Goal: Transaction & Acquisition: Download file/media

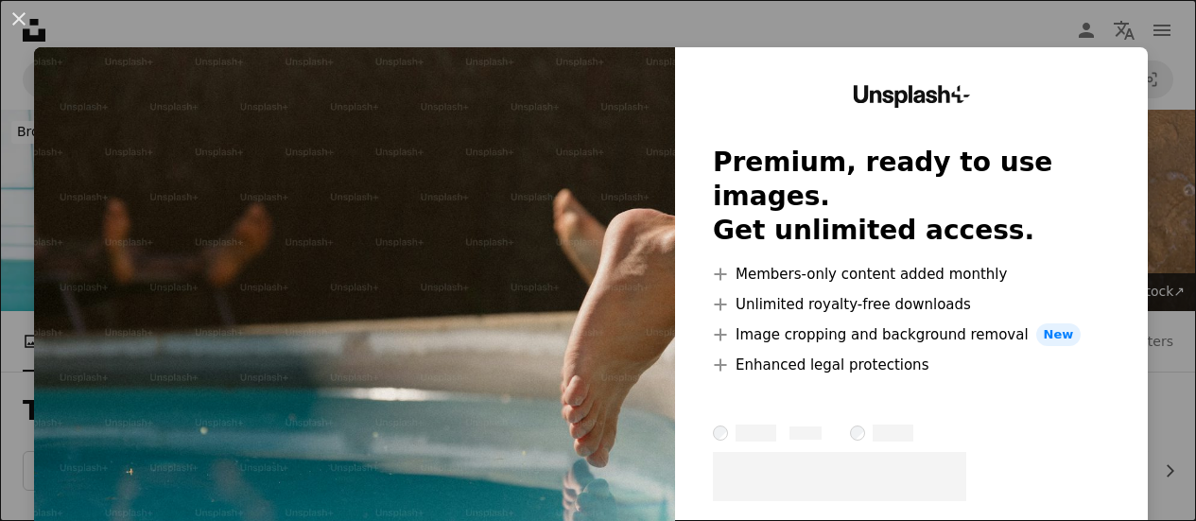
scroll to position [2605, 0]
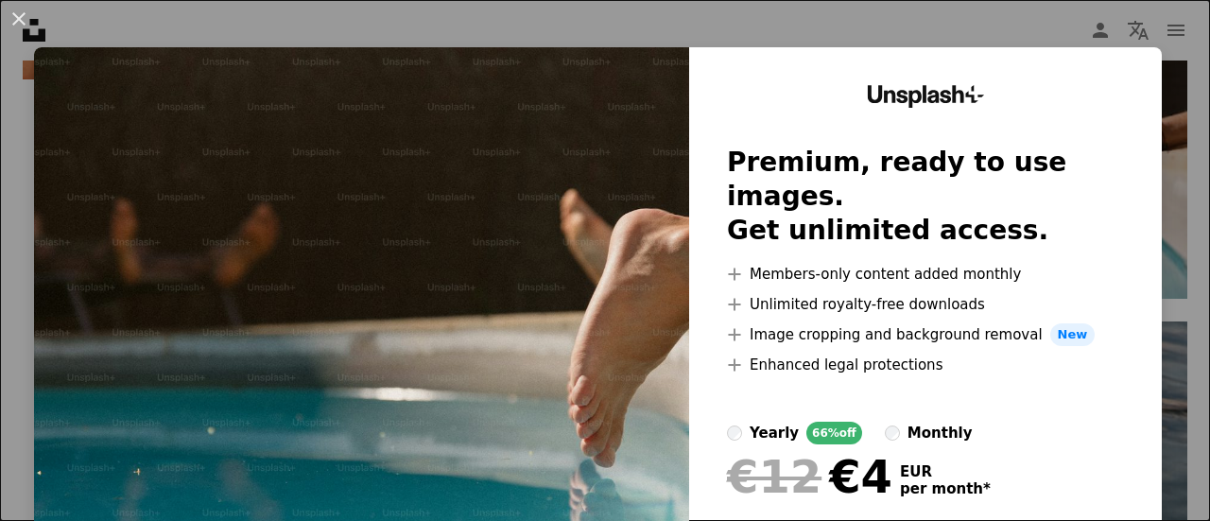
click at [1147, 59] on div "An X shape Unsplash+ Premium, ready to use images. Get unlimited access. A plus…" at bounding box center [605, 260] width 1210 height 521
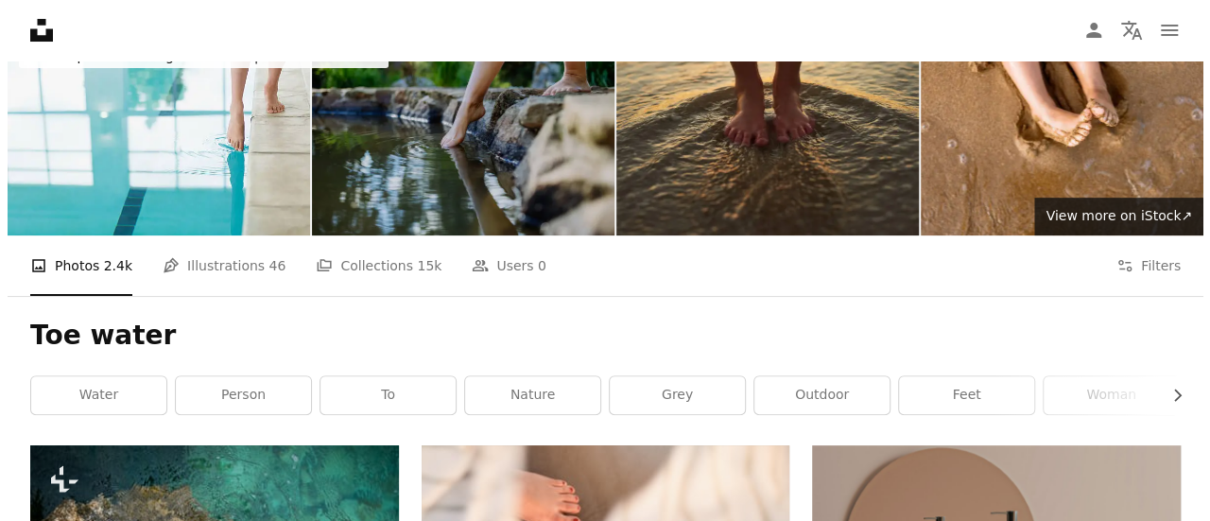
scroll to position [139, 0]
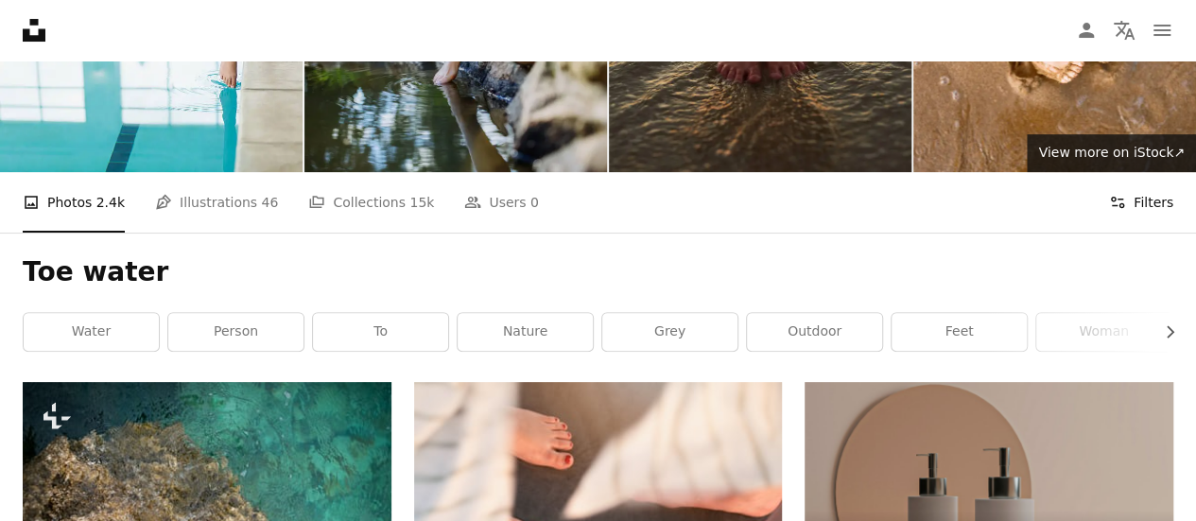
click at [1143, 216] on button "Filters Filters" at bounding box center [1141, 202] width 64 height 60
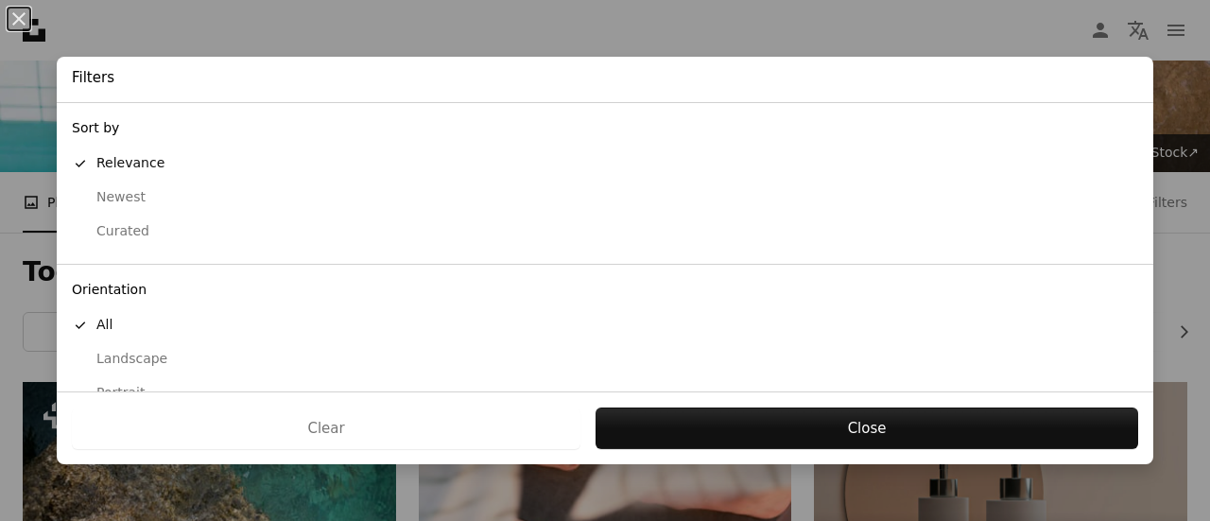
scroll to position [226, 0]
click at [81, 360] on div "button" at bounding box center [80, 362] width 17 height 17
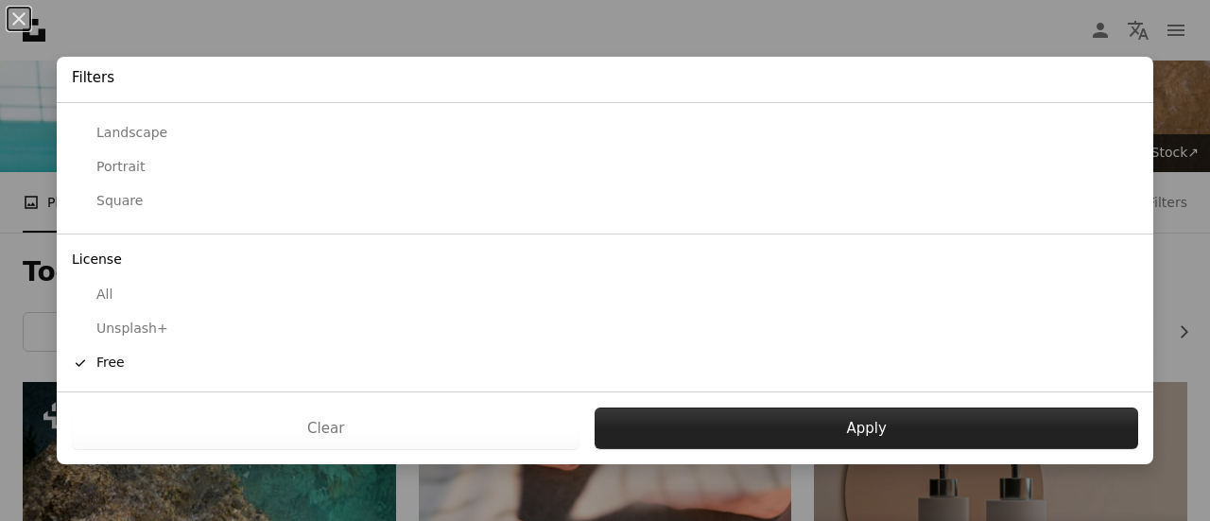
click at [822, 427] on button "Apply" at bounding box center [866, 428] width 543 height 42
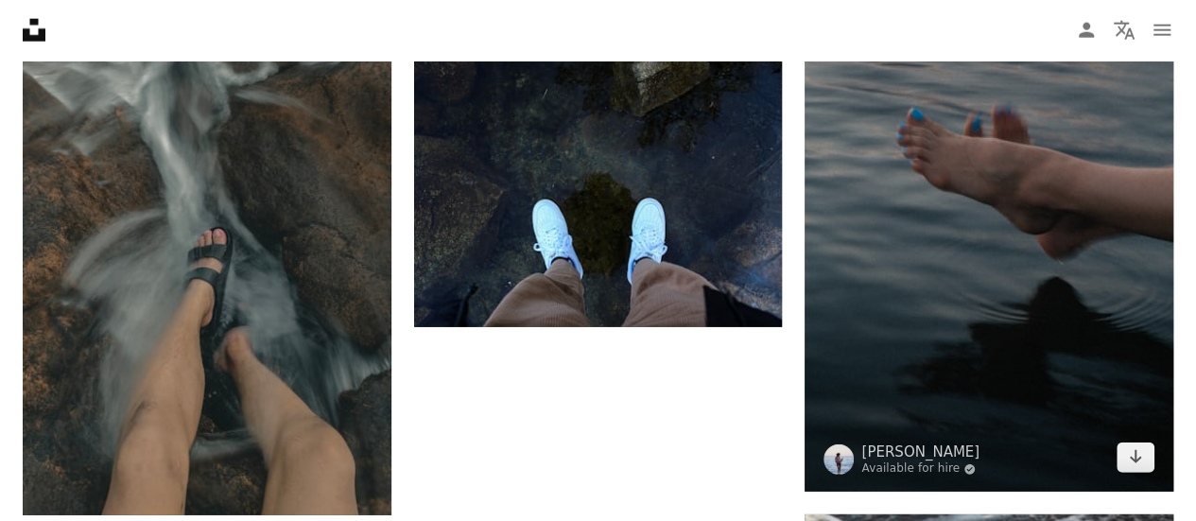
scroll to position [2476, 0]
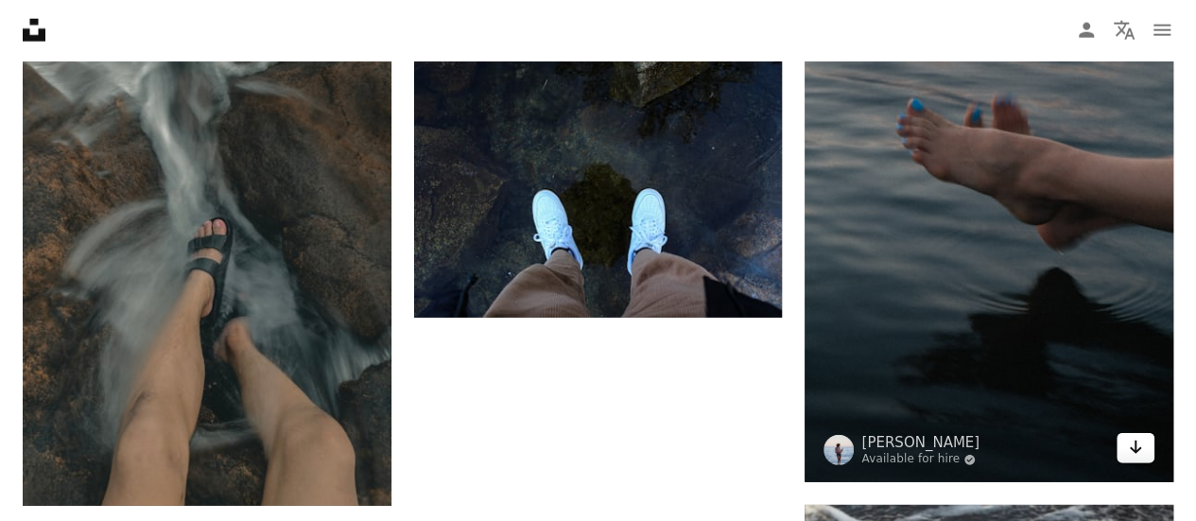
click at [1128, 451] on icon "Arrow pointing down" at bounding box center [1135, 447] width 15 height 23
